Goal: Information Seeking & Learning: Learn about a topic

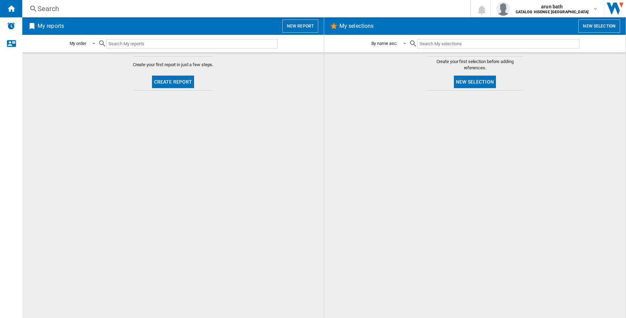
click at [80, 7] on div "Search" at bounding box center [245, 9] width 415 height 10
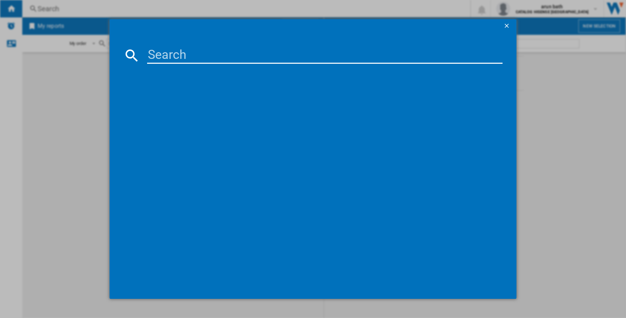
click at [191, 52] on input at bounding box center [325, 55] width 356 height 17
paste input "HISENSE 65E7QTUK BLACK 65""
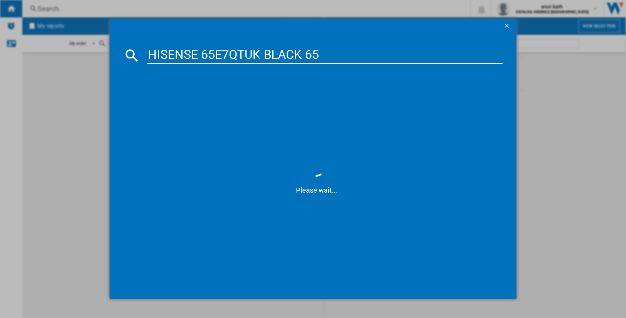
type input "HISENSE 65E7QTUK BLACK 65"
click at [508, 27] on ng-md-icon "getI18NText('BUTTONS.CLOSE_DIALOG')" at bounding box center [508, 26] width 8 height 8
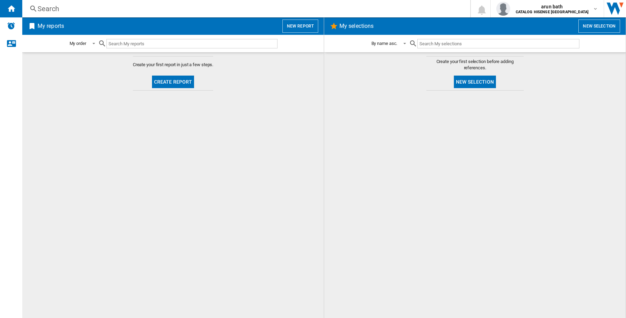
click at [295, 25] on button "New report" at bounding box center [301, 25] width 36 height 13
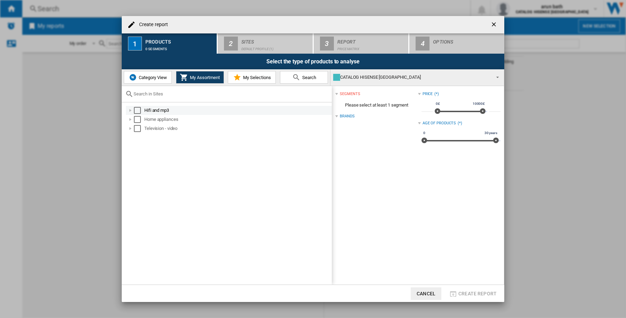
click at [140, 111] on div "Select" at bounding box center [137, 110] width 7 height 7
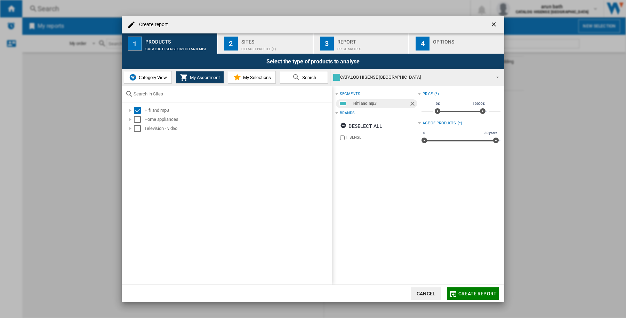
click at [258, 48] on div "Default profile (1)" at bounding box center [276, 47] width 69 height 7
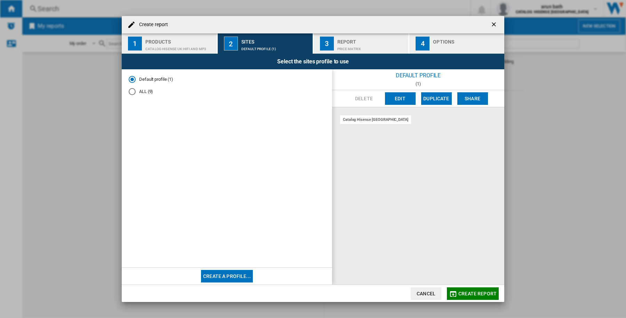
click at [395, 96] on button "Edit" at bounding box center [400, 98] width 31 height 13
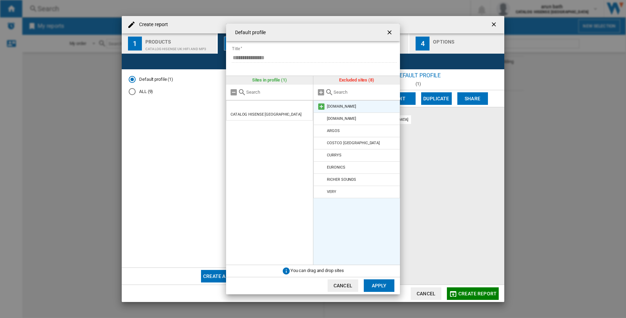
click at [321, 105] on md-icon at bounding box center [321, 106] width 8 height 8
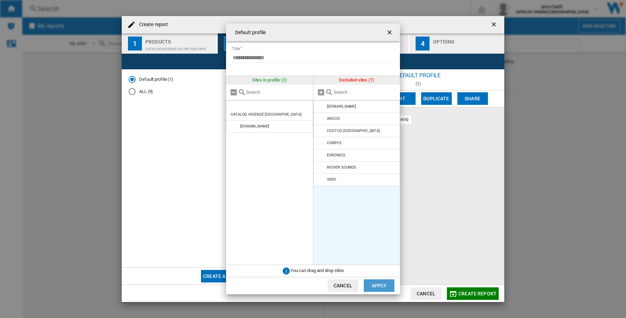
drag, startPoint x: 378, startPoint y: 286, endPoint x: 413, endPoint y: 274, distance: 37.5
click at [378, 285] on button "Apply" at bounding box center [379, 285] width 31 height 13
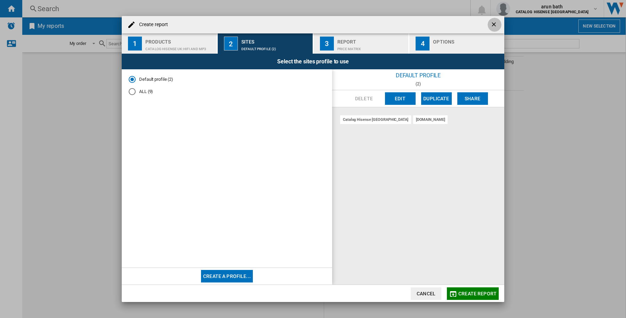
drag, startPoint x: 494, startPoint y: 25, endPoint x: 496, endPoint y: 31, distance: 7.2
click at [494, 24] on ng-md-icon "getI18NText('BUTTONS.CLOSE_DIALOG')" at bounding box center [495, 25] width 8 height 8
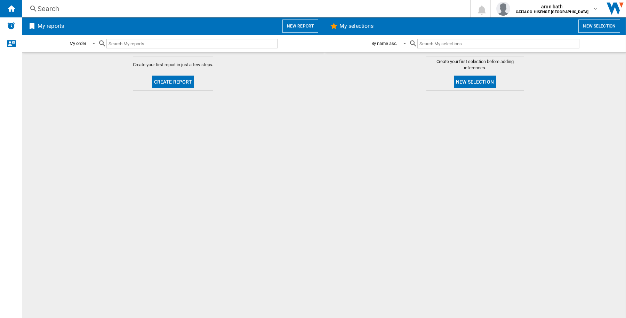
click at [103, 5] on div "Search" at bounding box center [245, 9] width 415 height 10
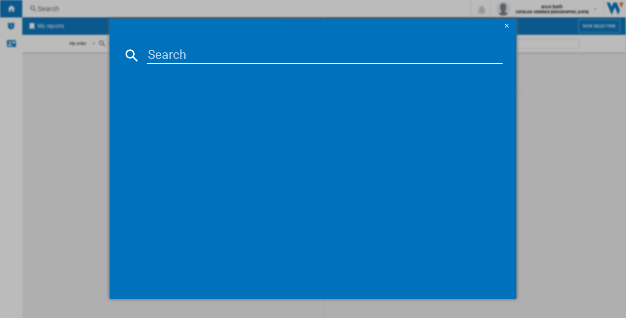
click at [197, 62] on input at bounding box center [325, 55] width 356 height 17
paste input "HISENSE 65E7QTUK BLACK 65""
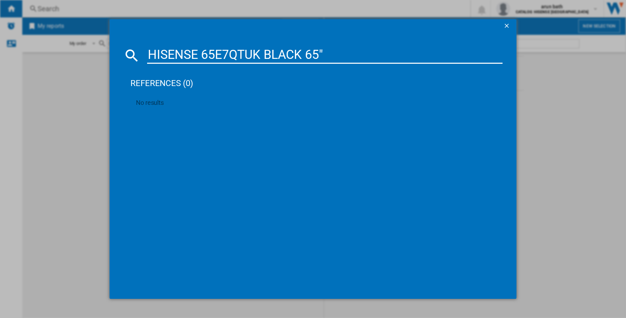
type input "HISENSE 65E7QTUK BLACK 65"
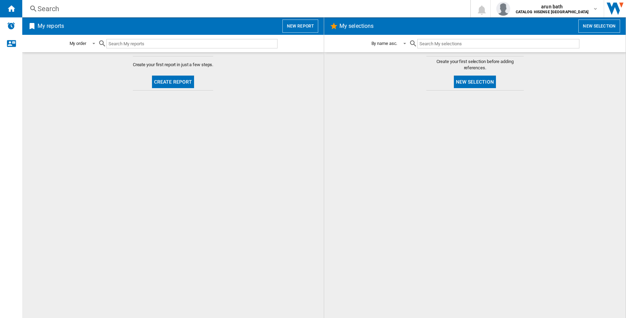
click at [116, 11] on div "Search" at bounding box center [245, 9] width 415 height 10
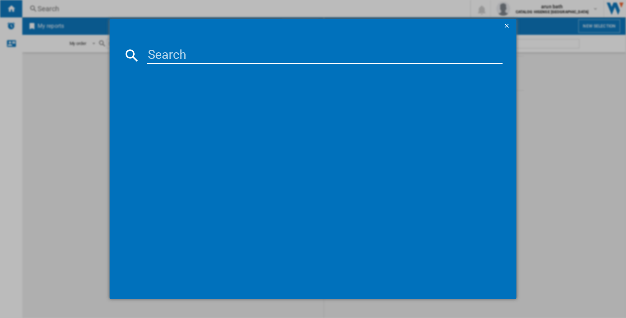
click at [313, 57] on input at bounding box center [325, 55] width 356 height 17
paste input "HISENSE 65E7QTUK BLACK 65""
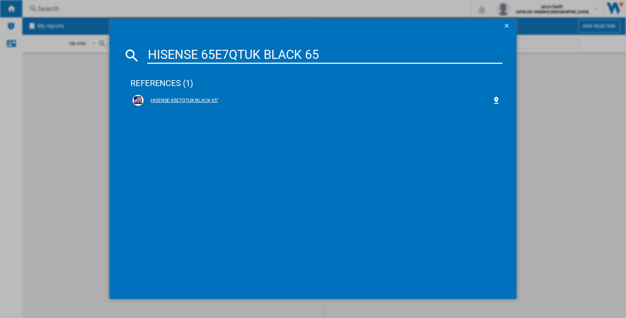
type input "HISENSE 65E7QTUK BLACK 65"
click at [215, 100] on div "HISENSE 65E7QTUK BLACK 65"" at bounding box center [318, 100] width 349 height 7
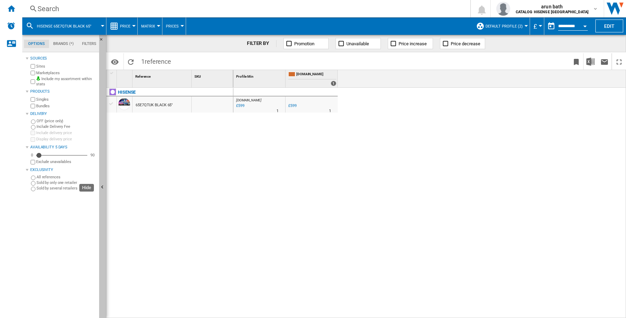
click at [104, 187] on ng-md-icon "Hide" at bounding box center [103, 188] width 8 height 8
